Goal: Information Seeking & Learning: Learn about a topic

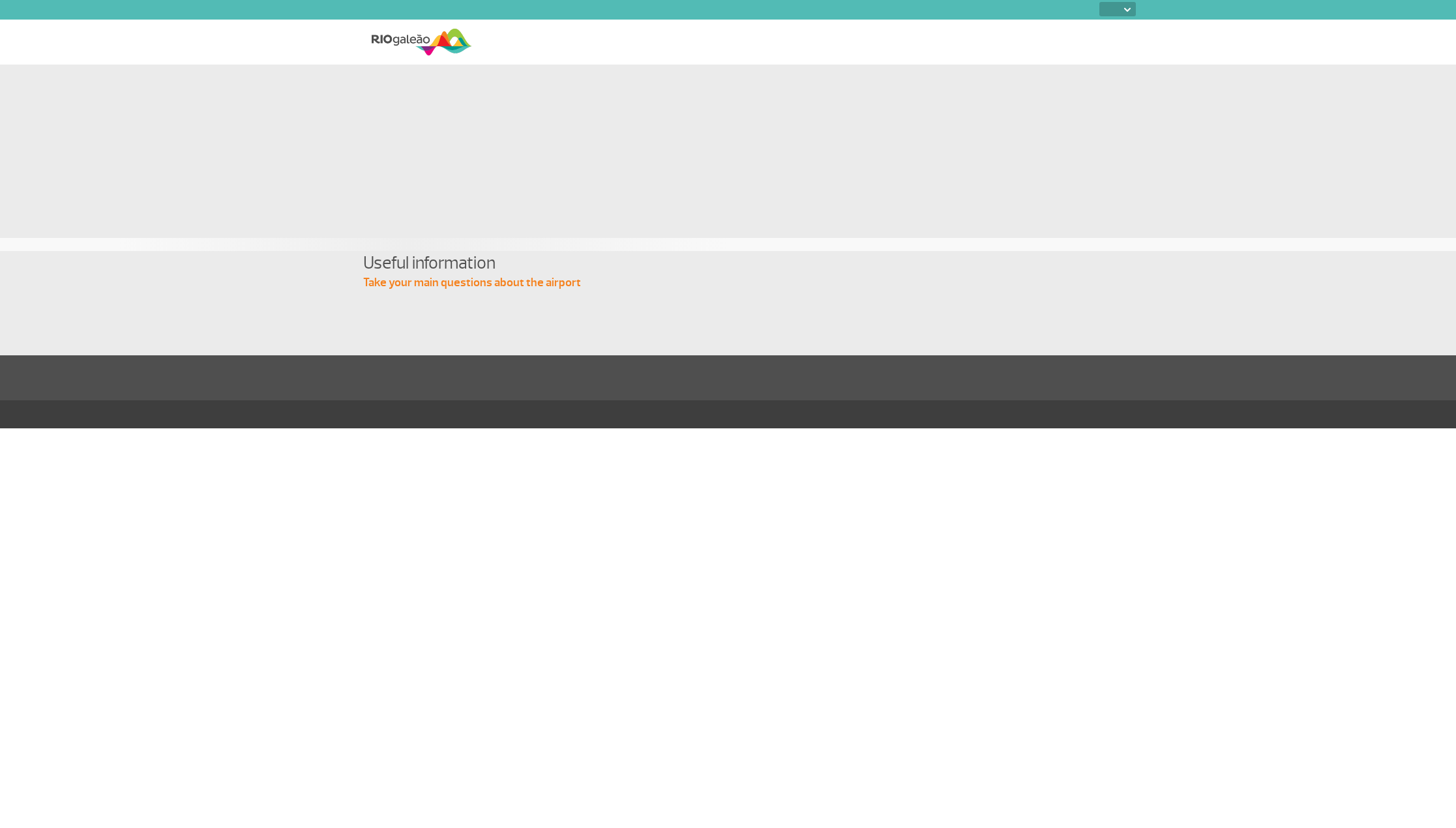
select select
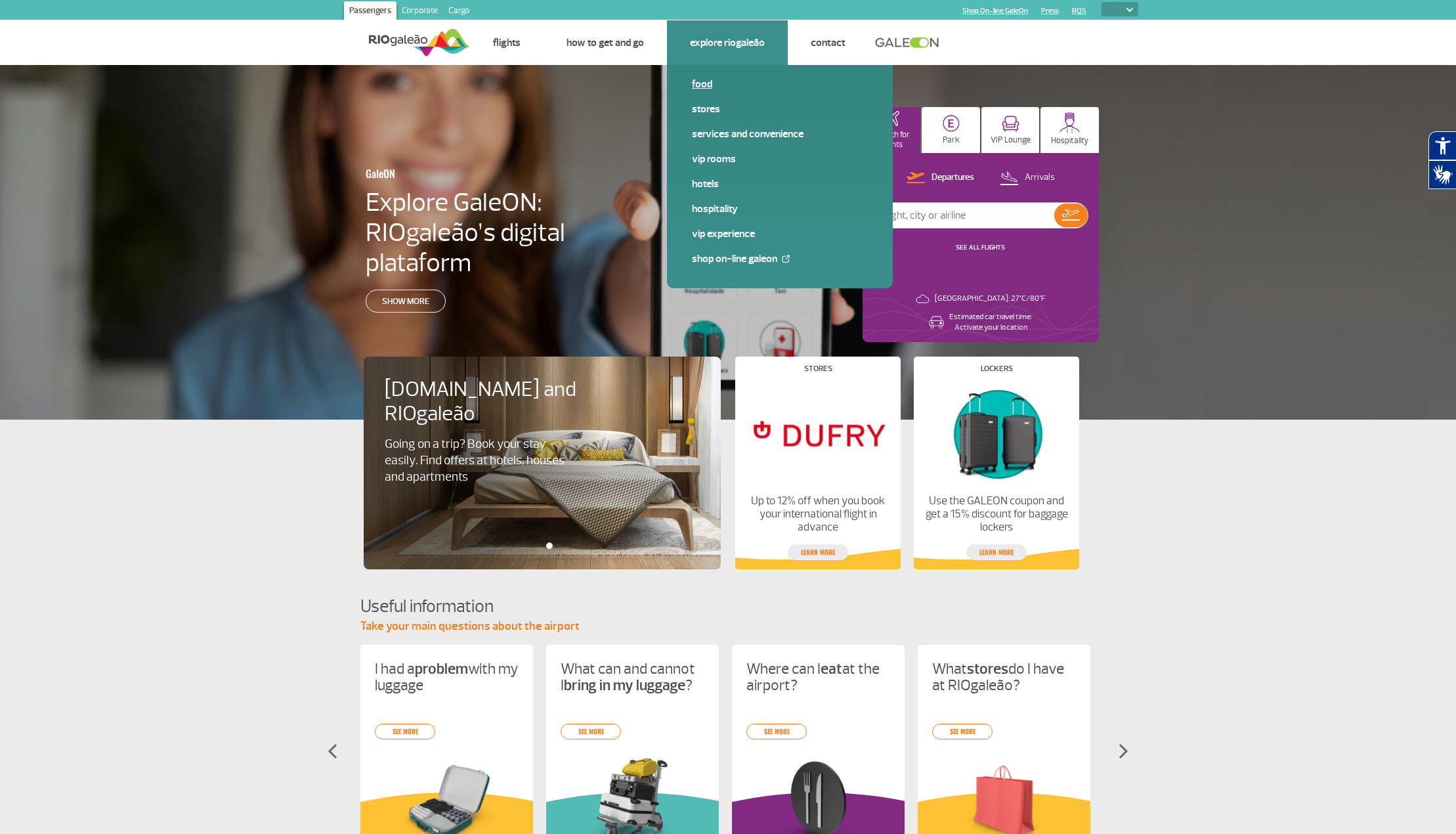
click at [702, 86] on link "Food" at bounding box center [780, 84] width 176 height 15
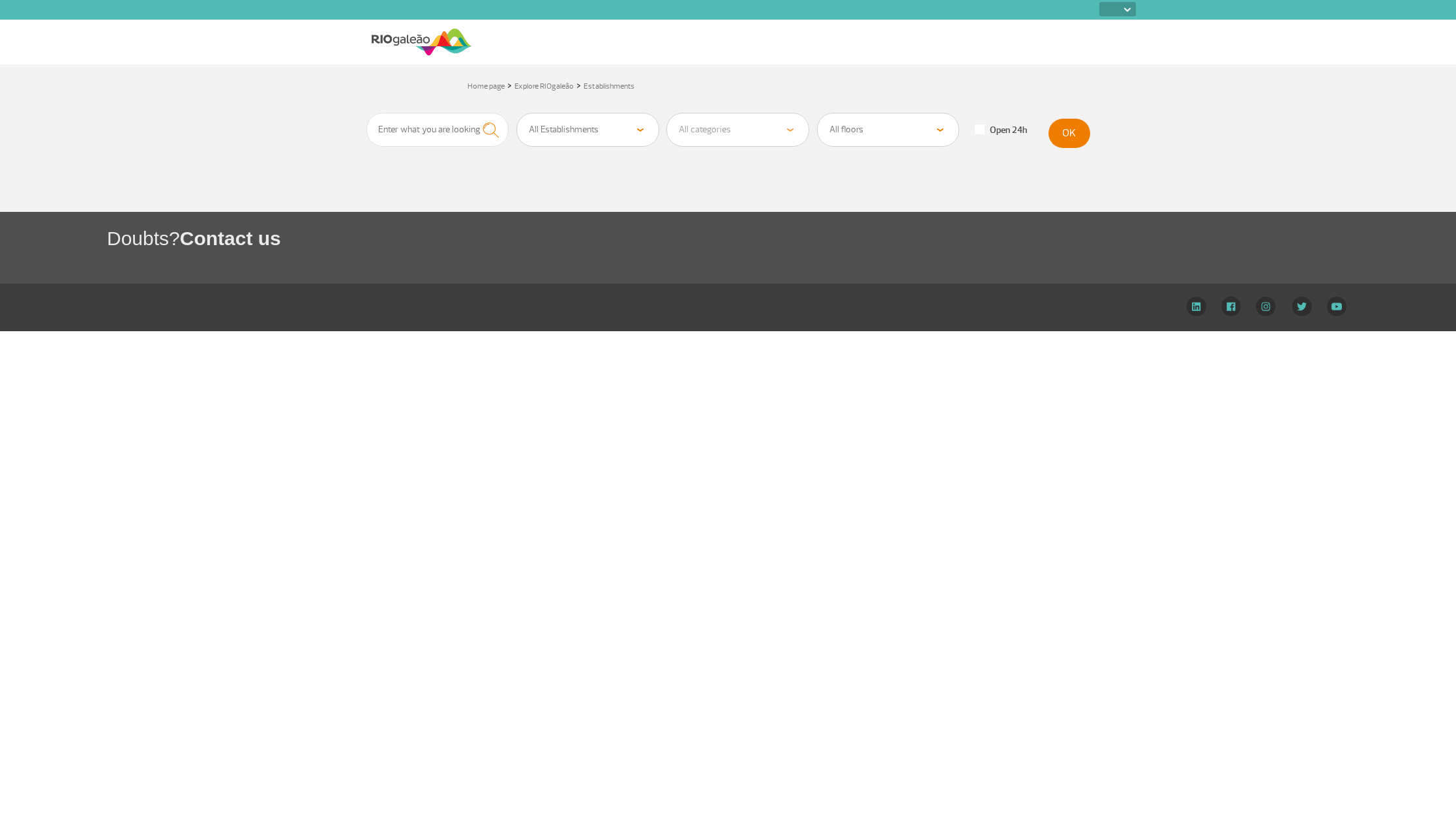
select select
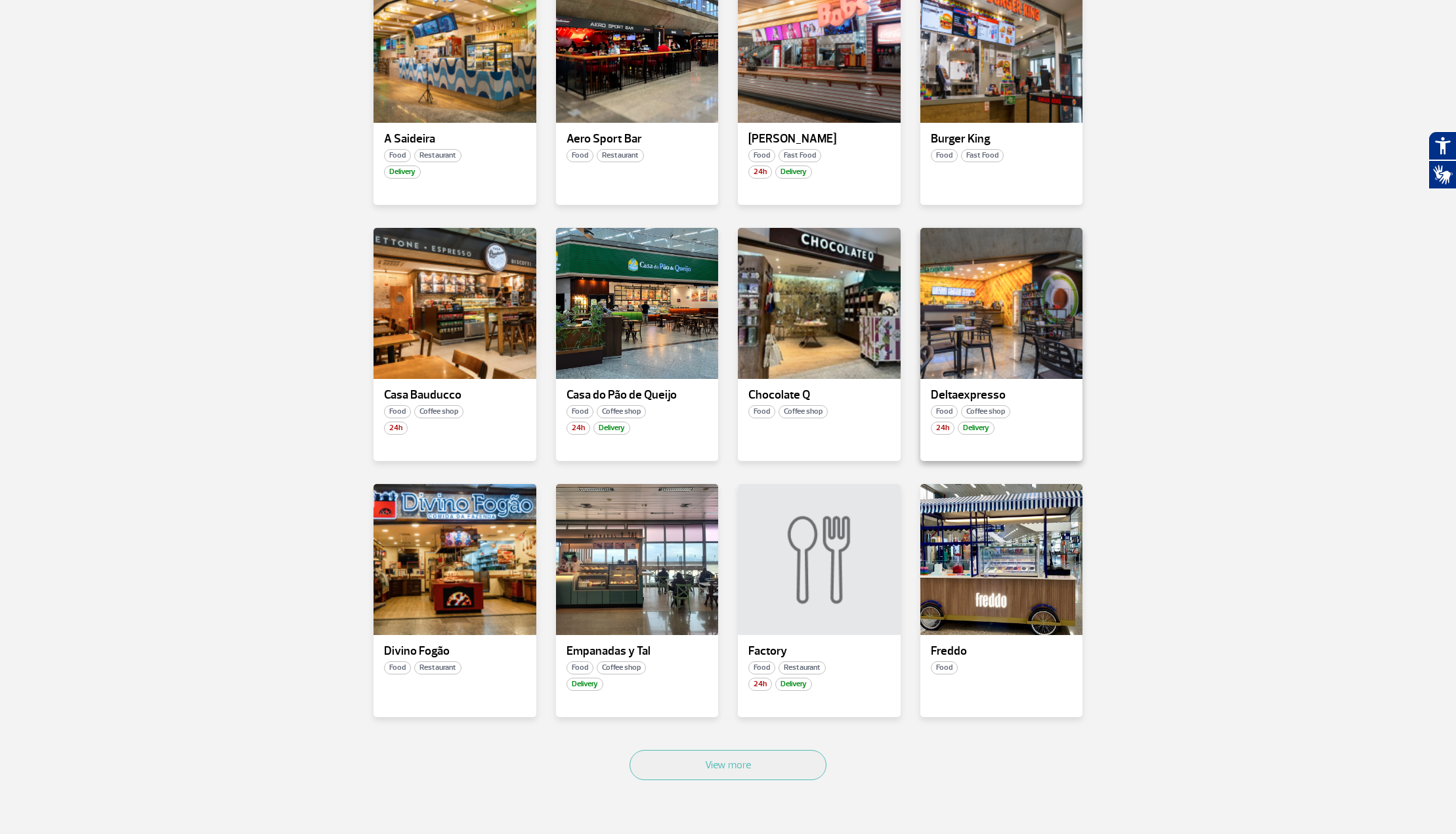
scroll to position [328, 0]
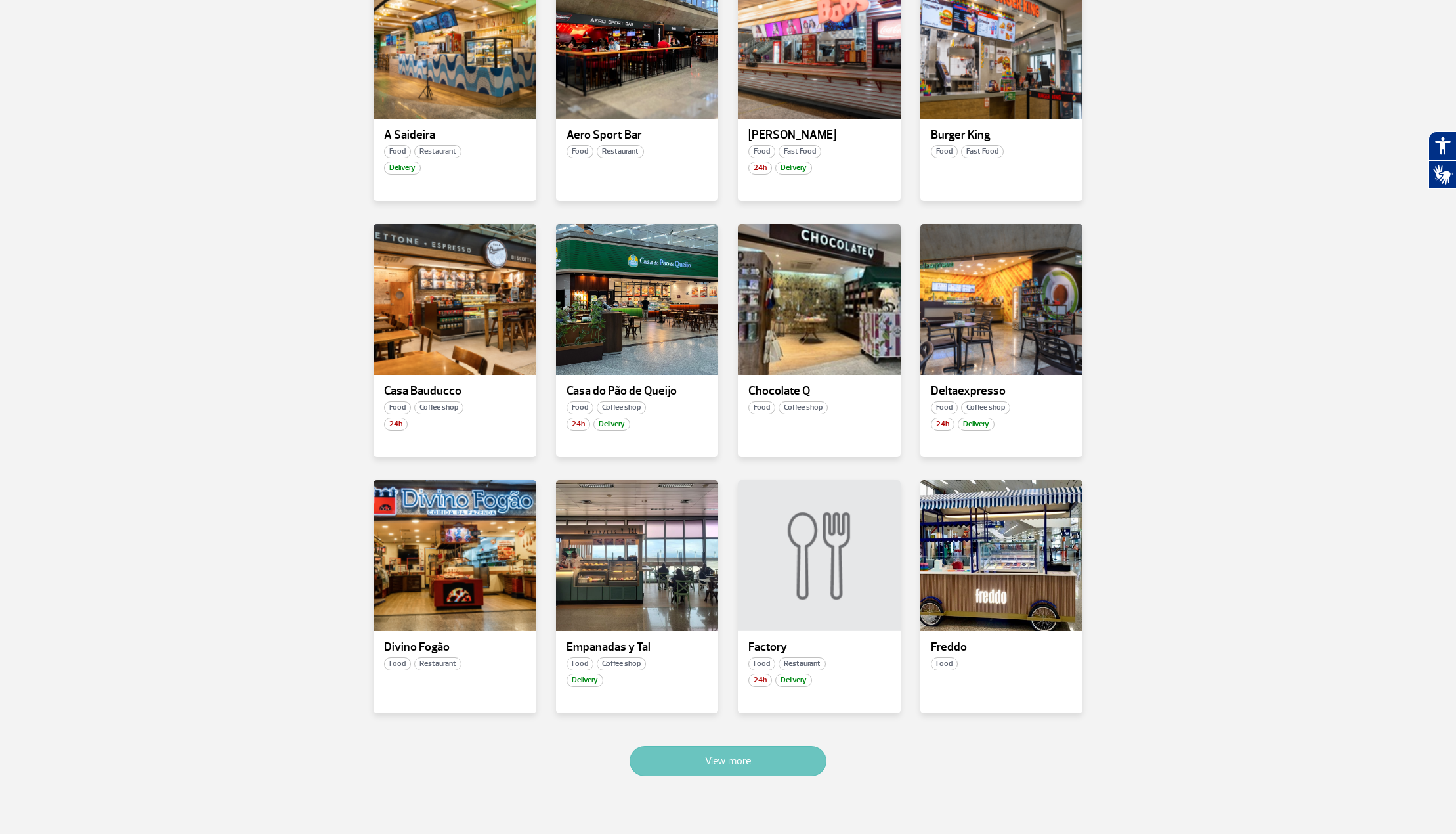
click at [749, 765] on button "View more" at bounding box center [728, 761] width 197 height 30
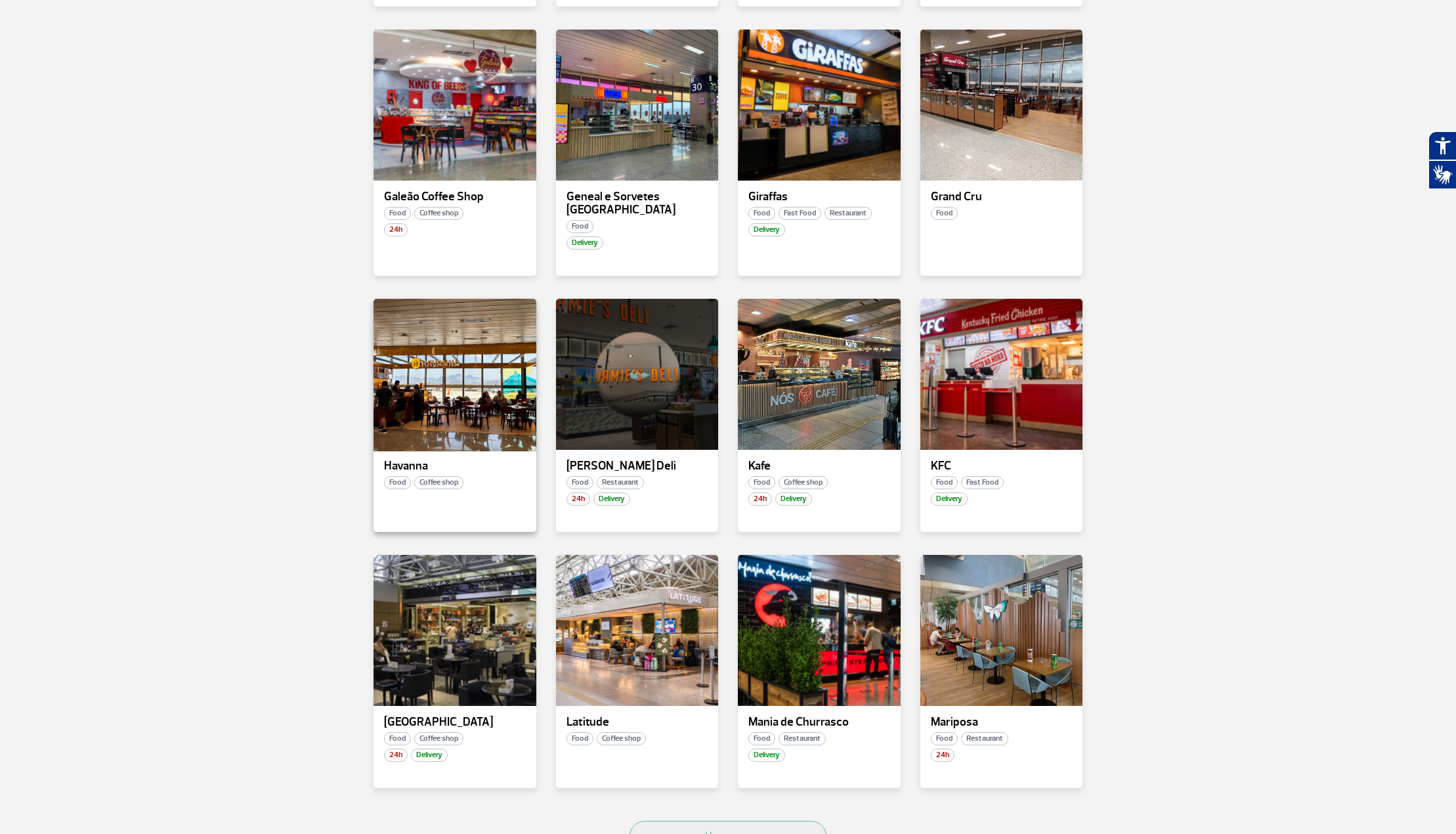
scroll to position [1163, 0]
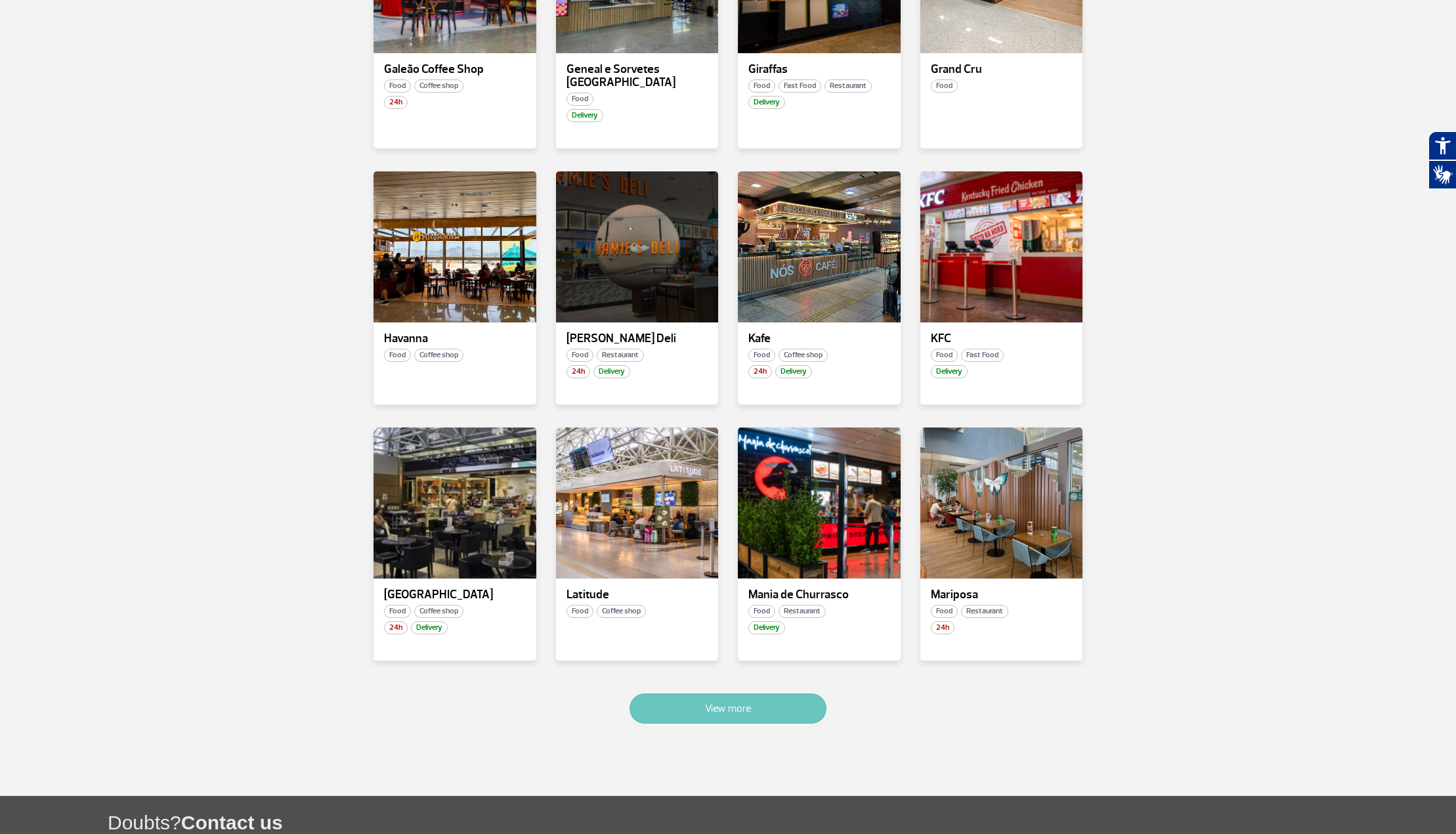
click at [753, 695] on button "View more" at bounding box center [728, 709] width 197 height 30
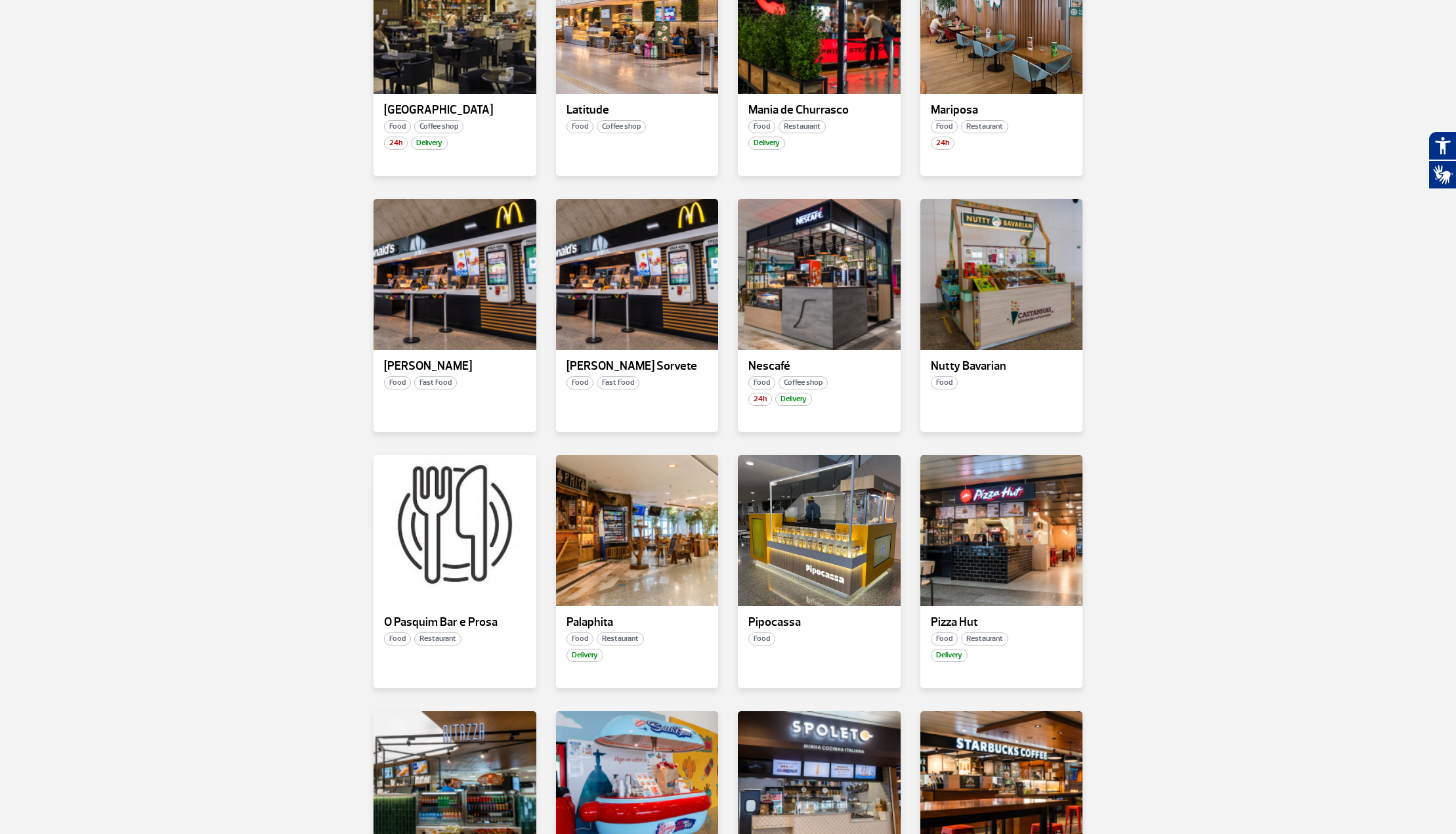
scroll to position [1603, 0]
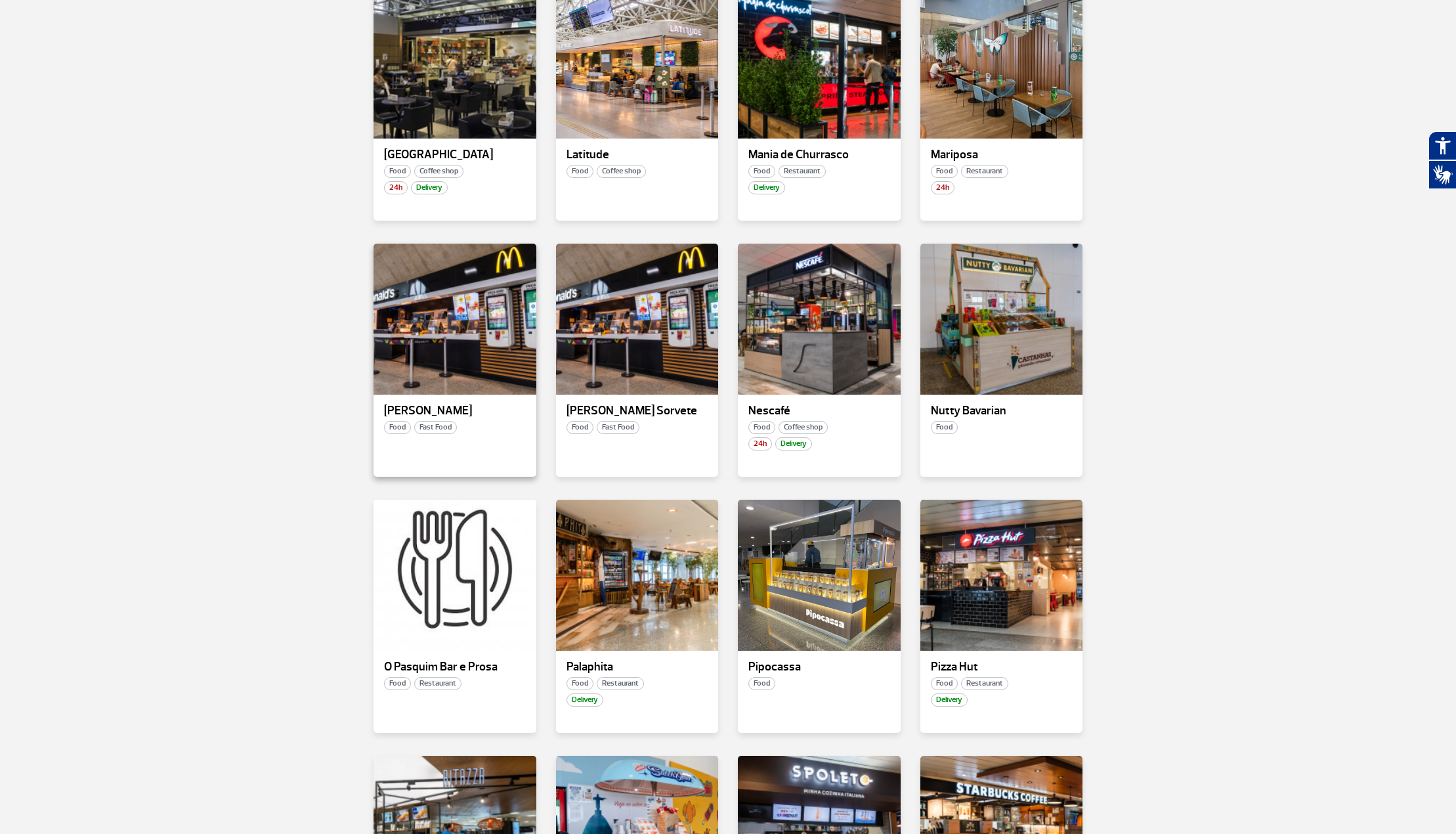
click at [413, 404] on p "Mc Donald's" at bounding box center [454, 411] width 141 height 13
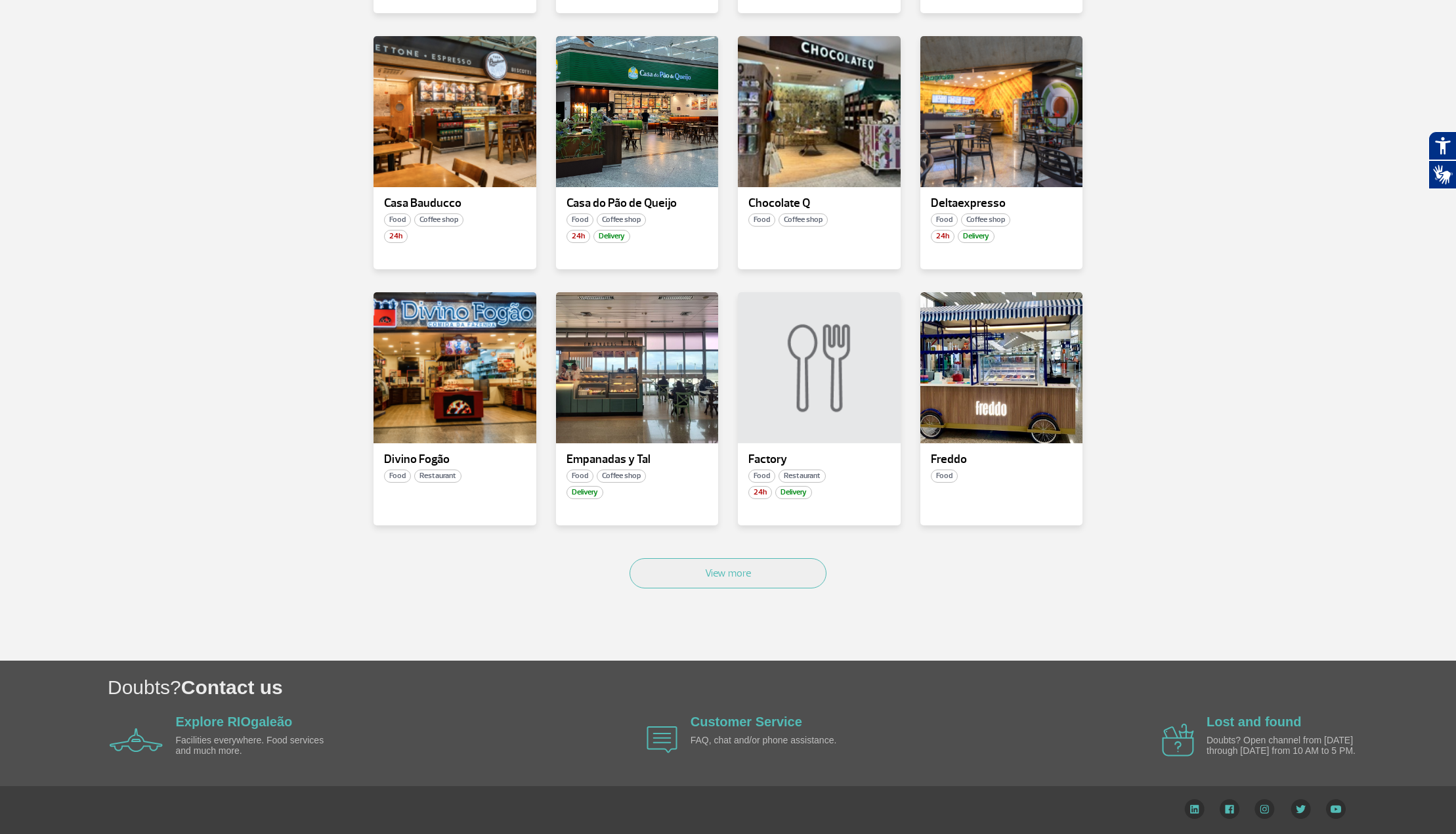
scroll to position [526, 0]
click at [750, 558] on button "View more" at bounding box center [728, 573] width 197 height 30
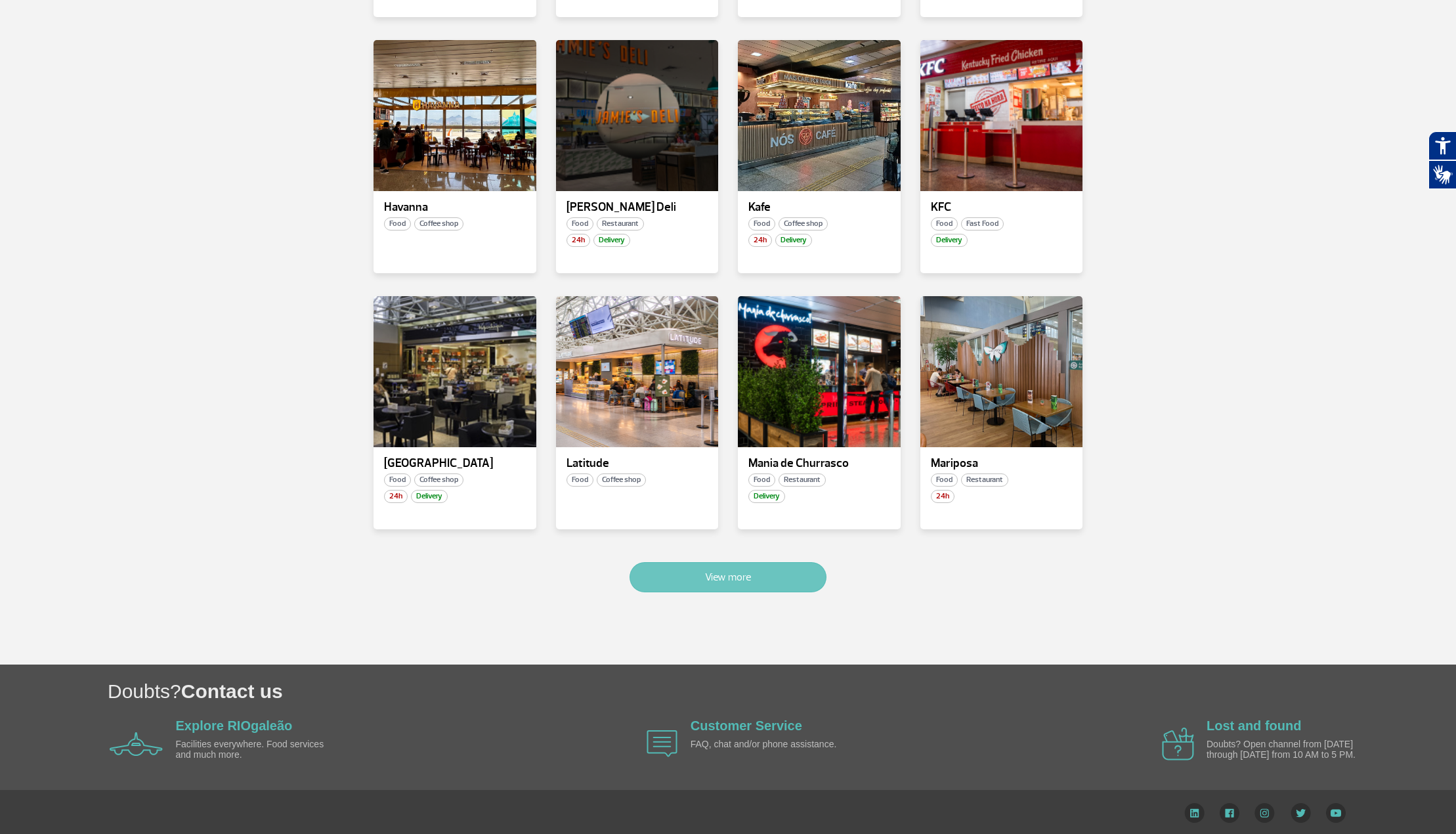
click at [746, 565] on button "View more" at bounding box center [728, 578] width 197 height 30
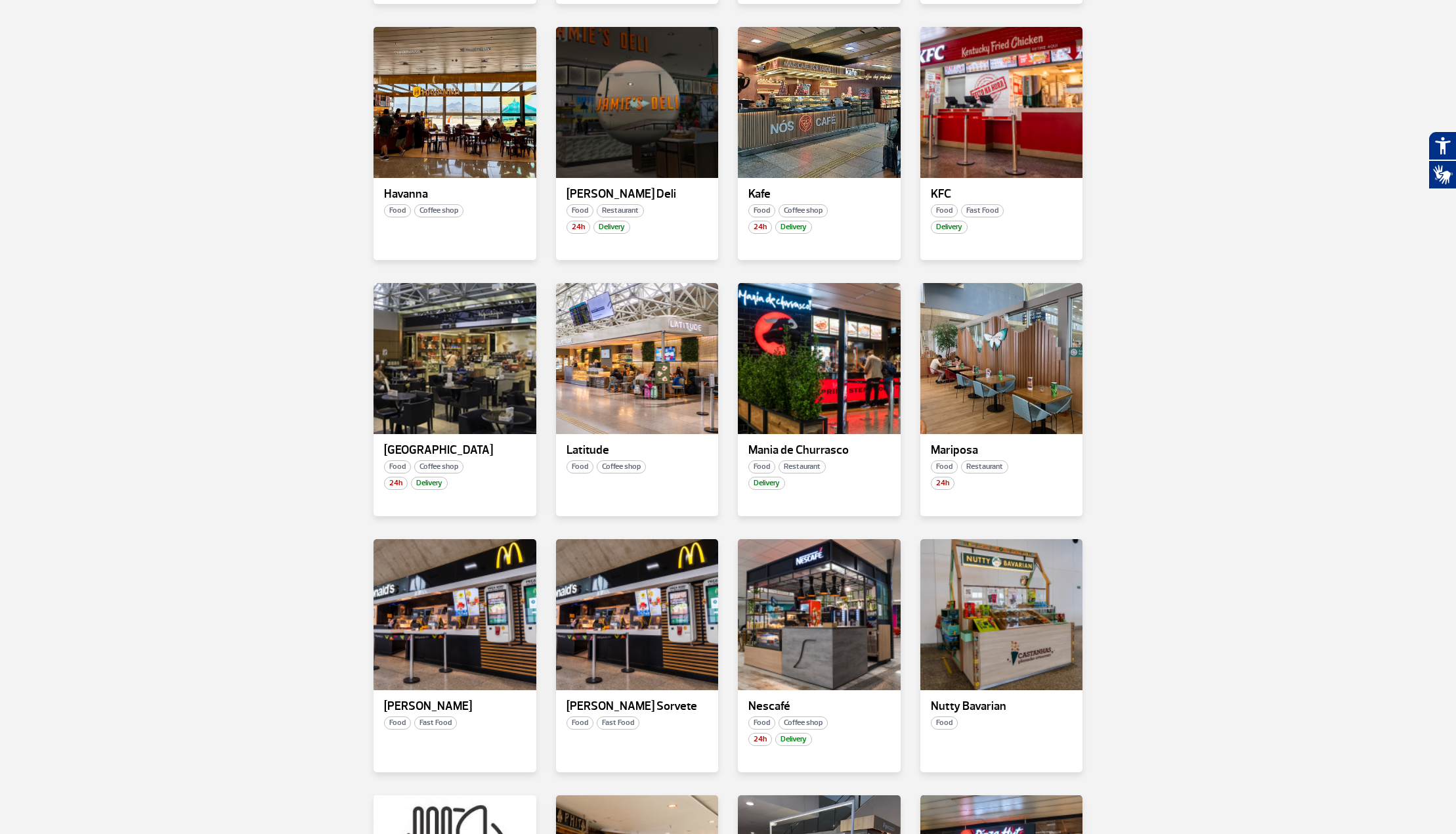
scroll to position [2062, 0]
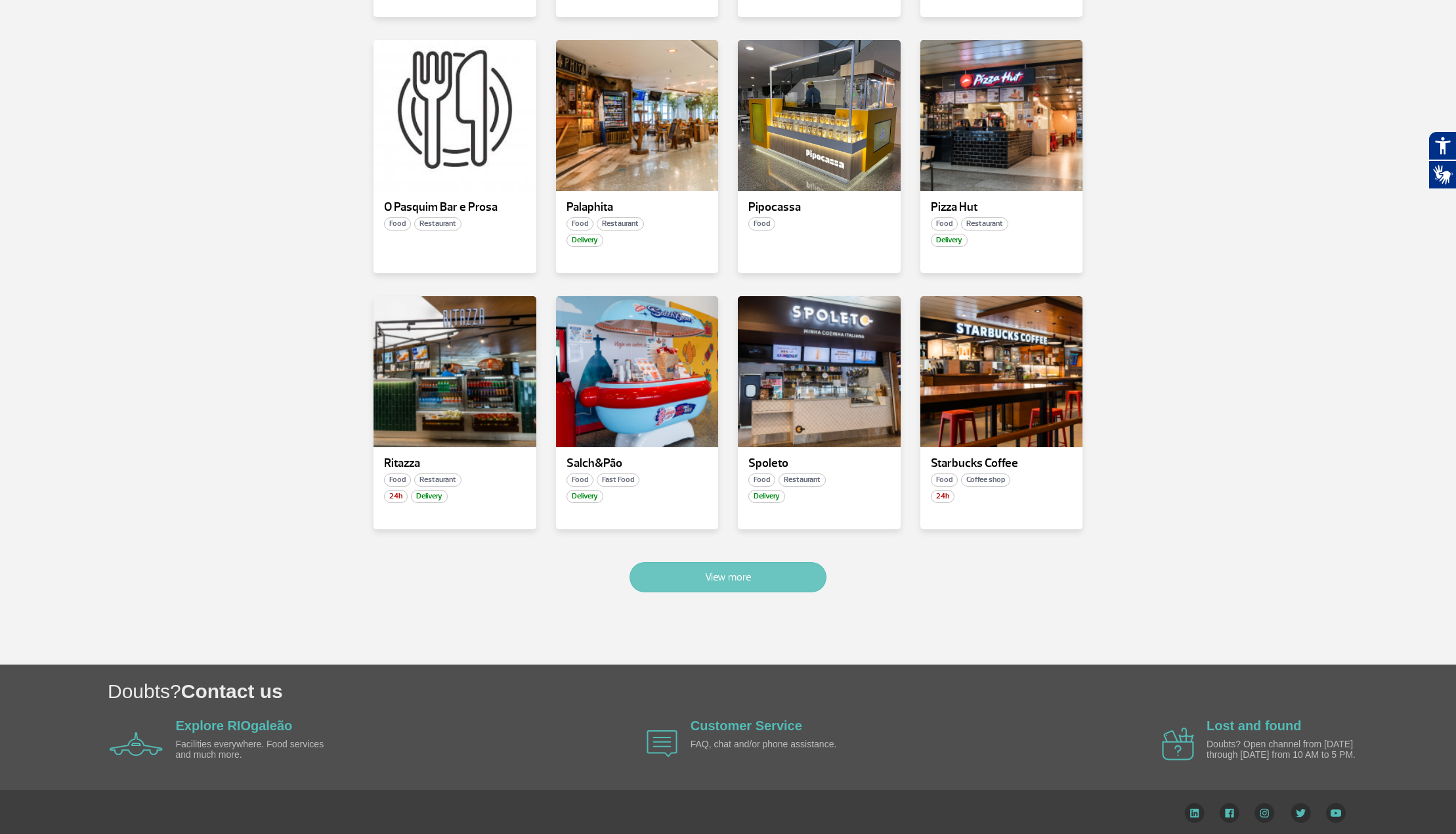
click at [714, 568] on button "View more" at bounding box center [728, 578] width 197 height 30
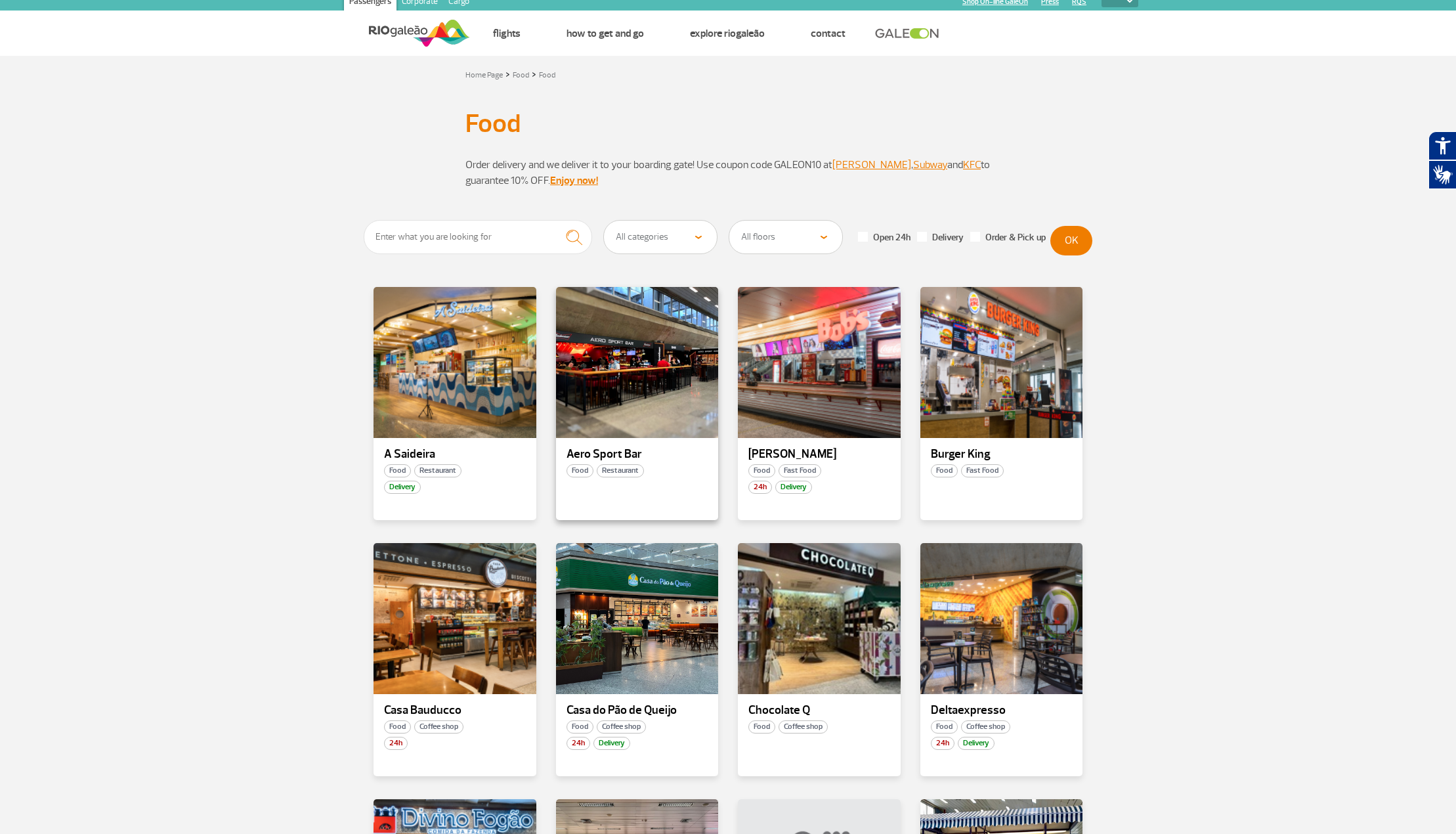
scroll to position [0, 0]
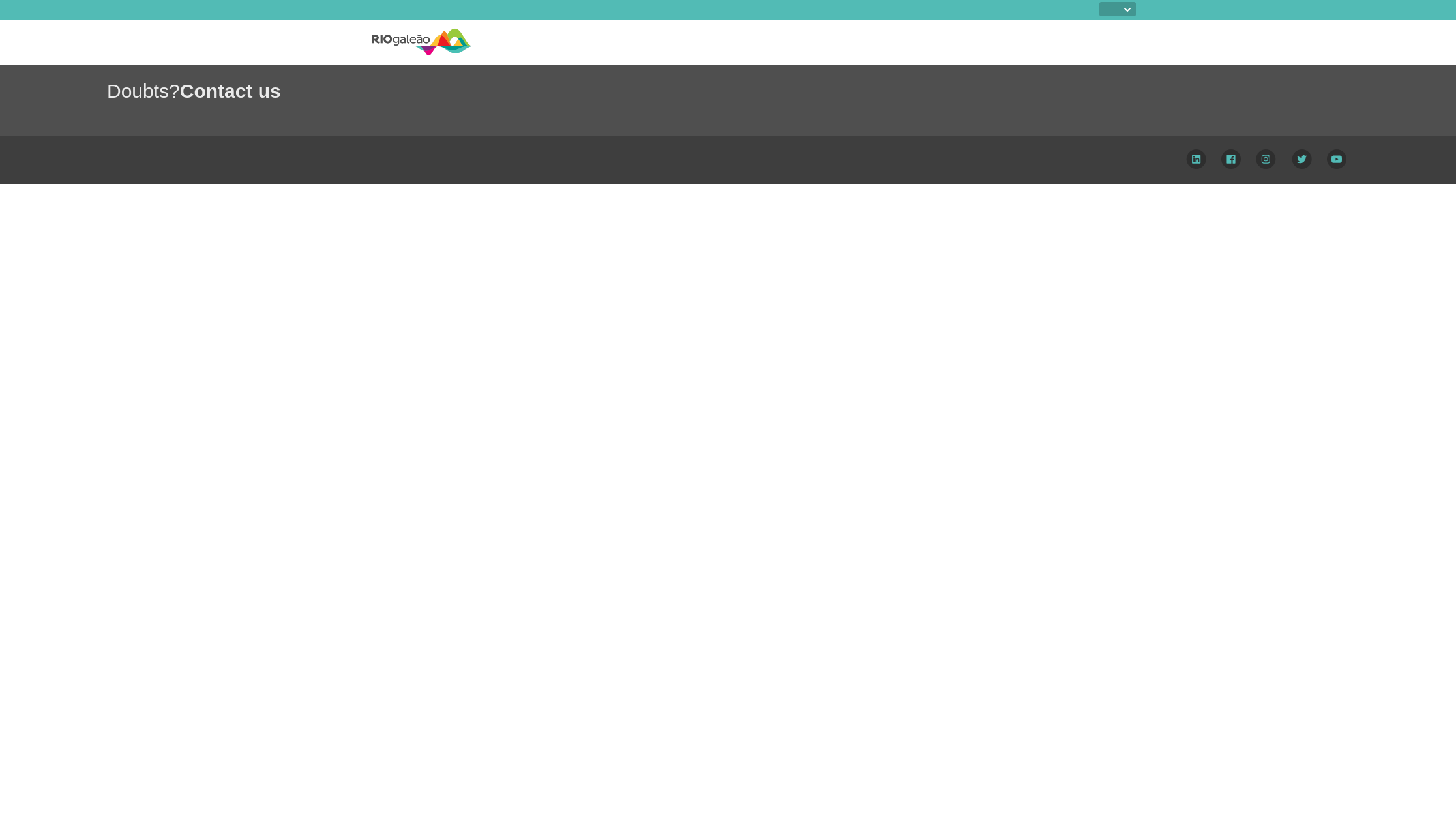
select select
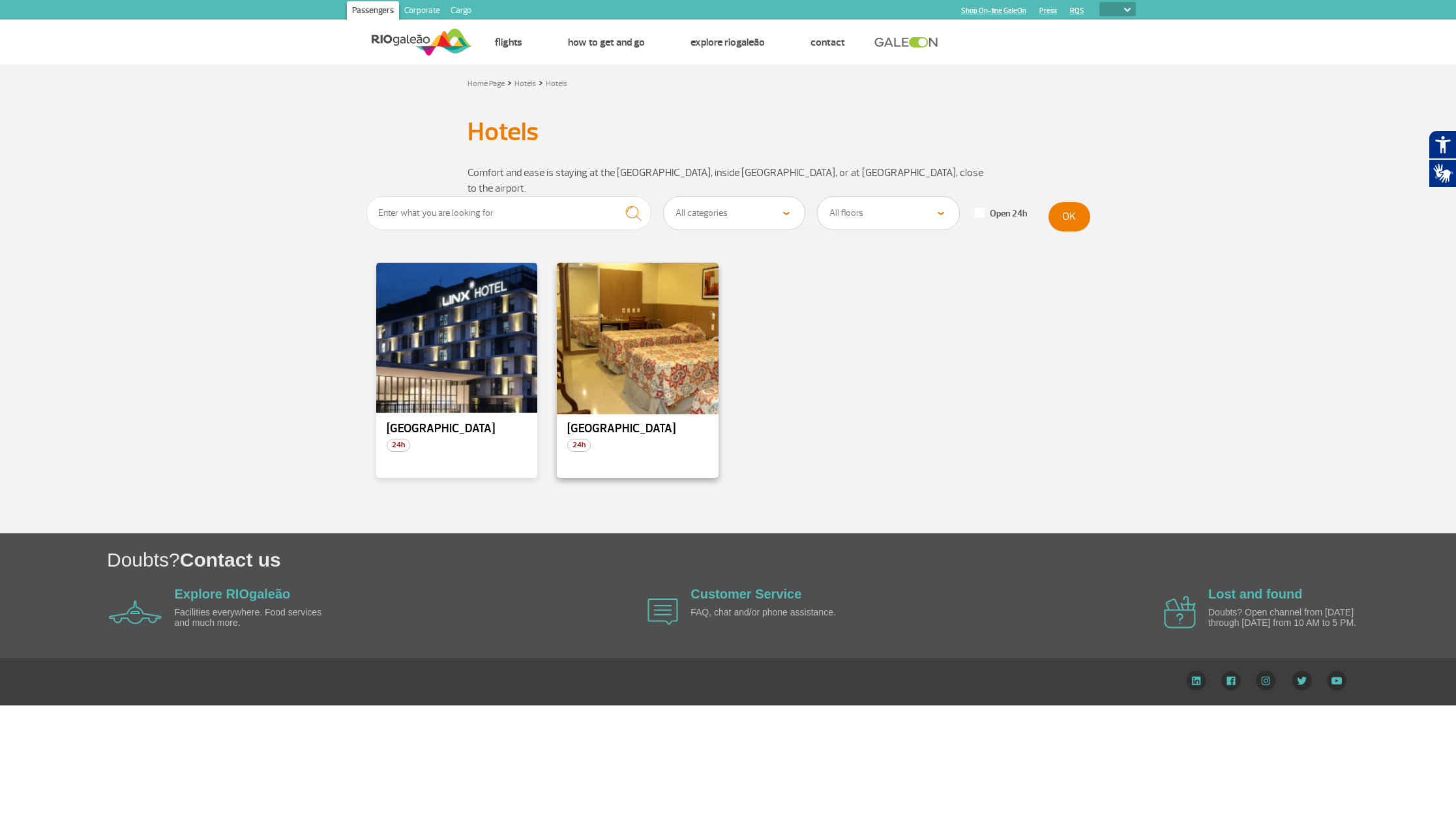
click at [635, 381] on div at bounding box center [638, 338] width 164 height 153
